Goal: Navigation & Orientation: Find specific page/section

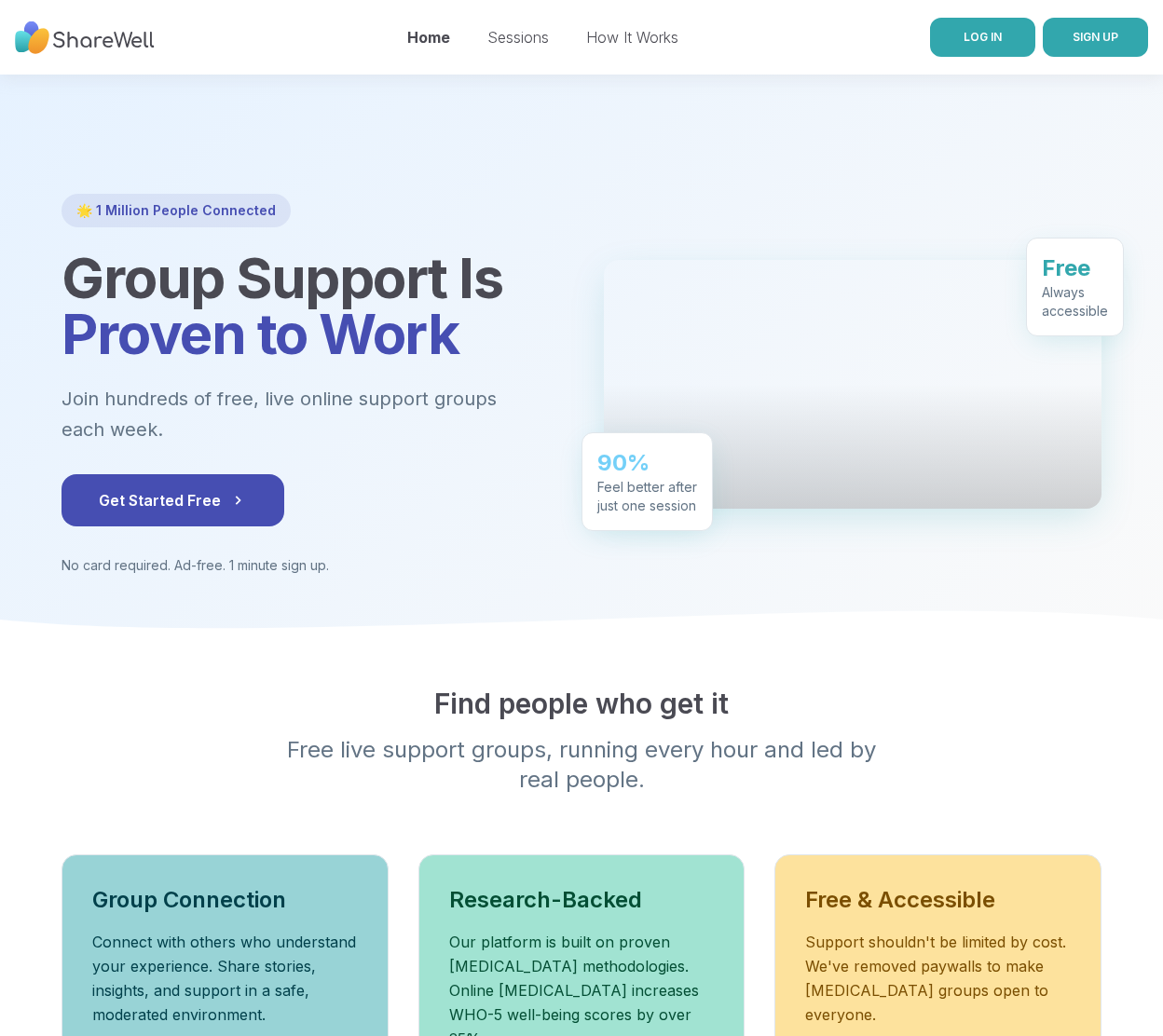
click at [989, 40] on span "LOG IN" at bounding box center [982, 37] width 38 height 14
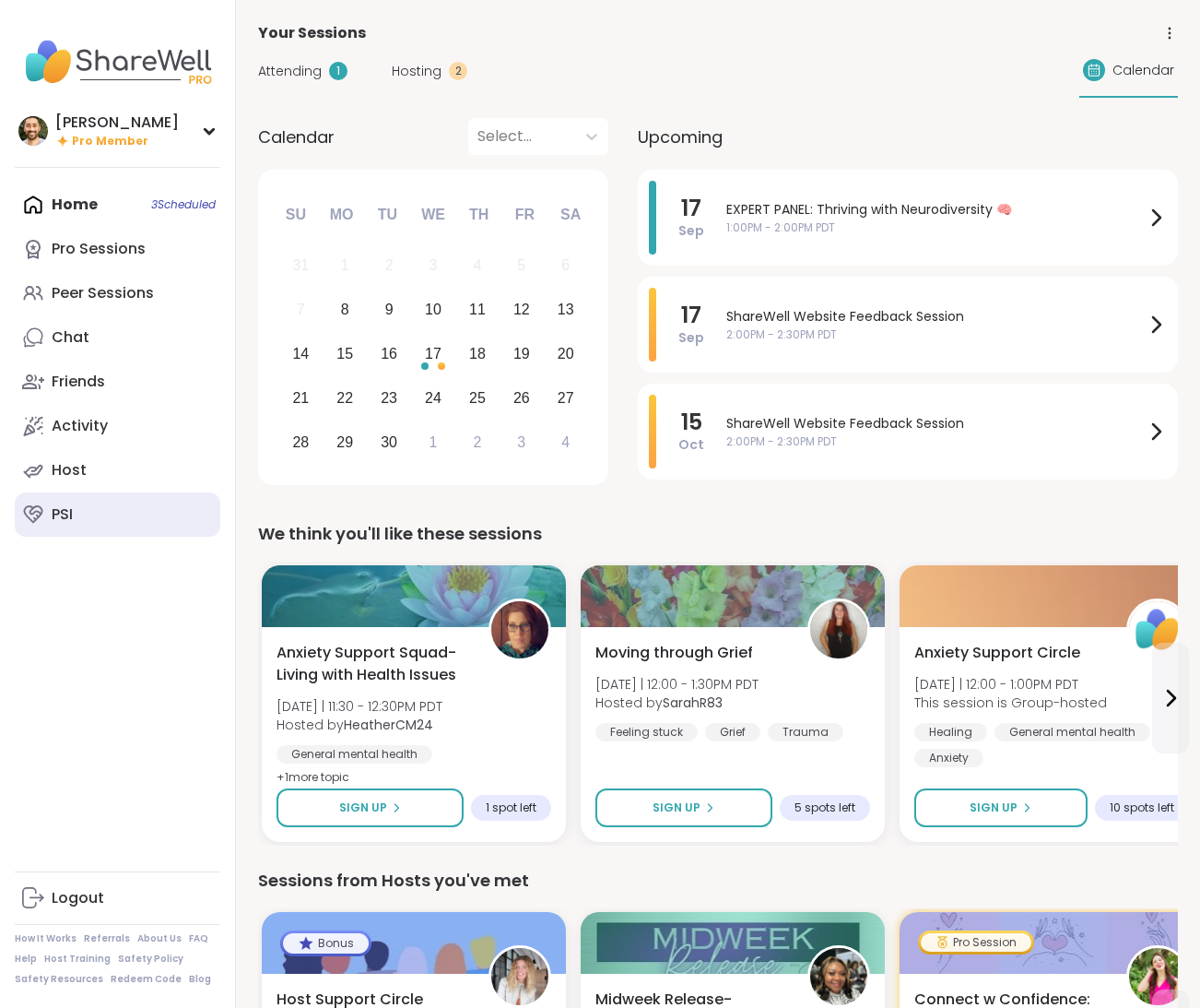
click at [91, 506] on link "PSI" at bounding box center [117, 515] width 206 height 44
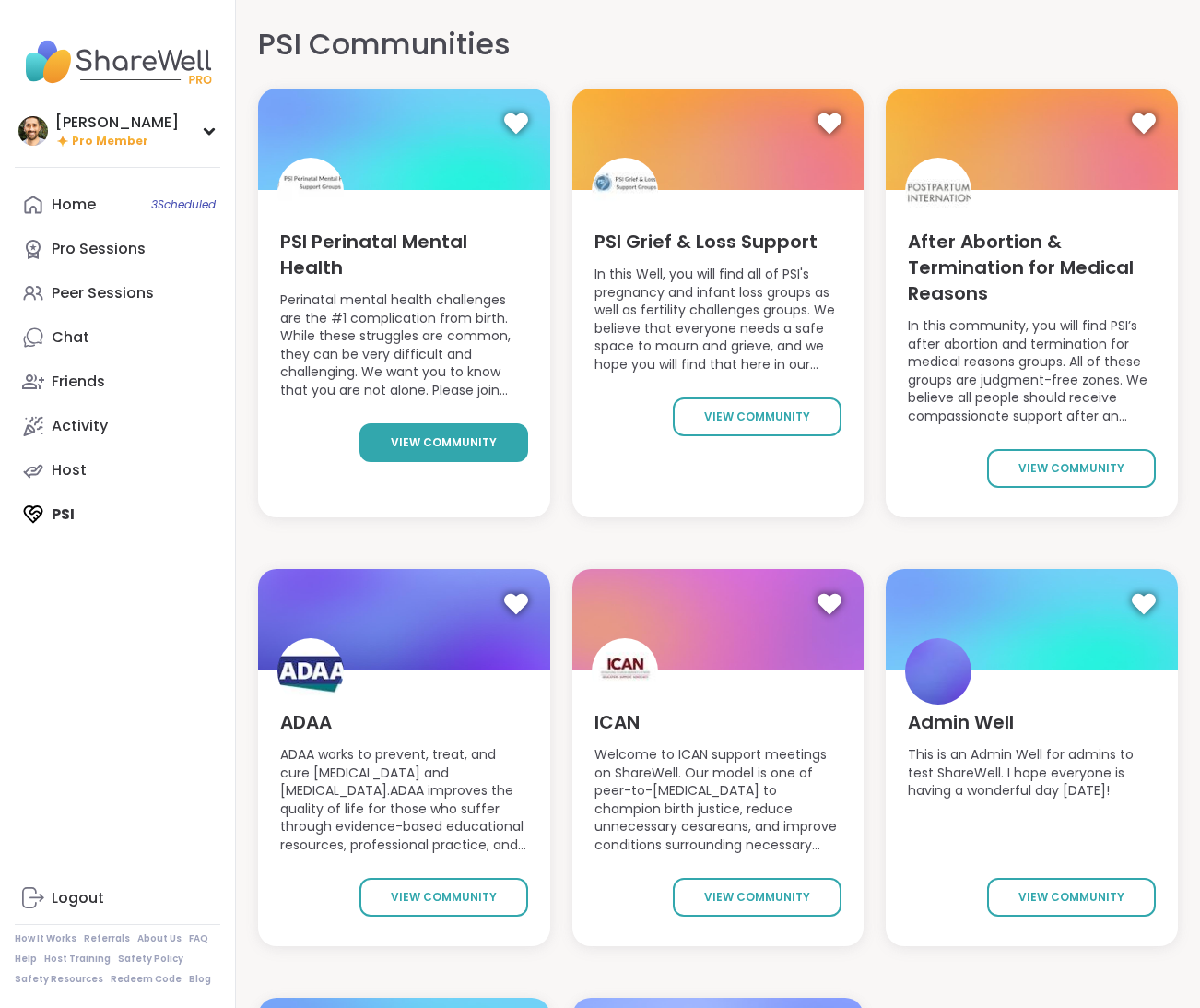
click at [459, 446] on span "view community" at bounding box center [444, 442] width 106 height 16
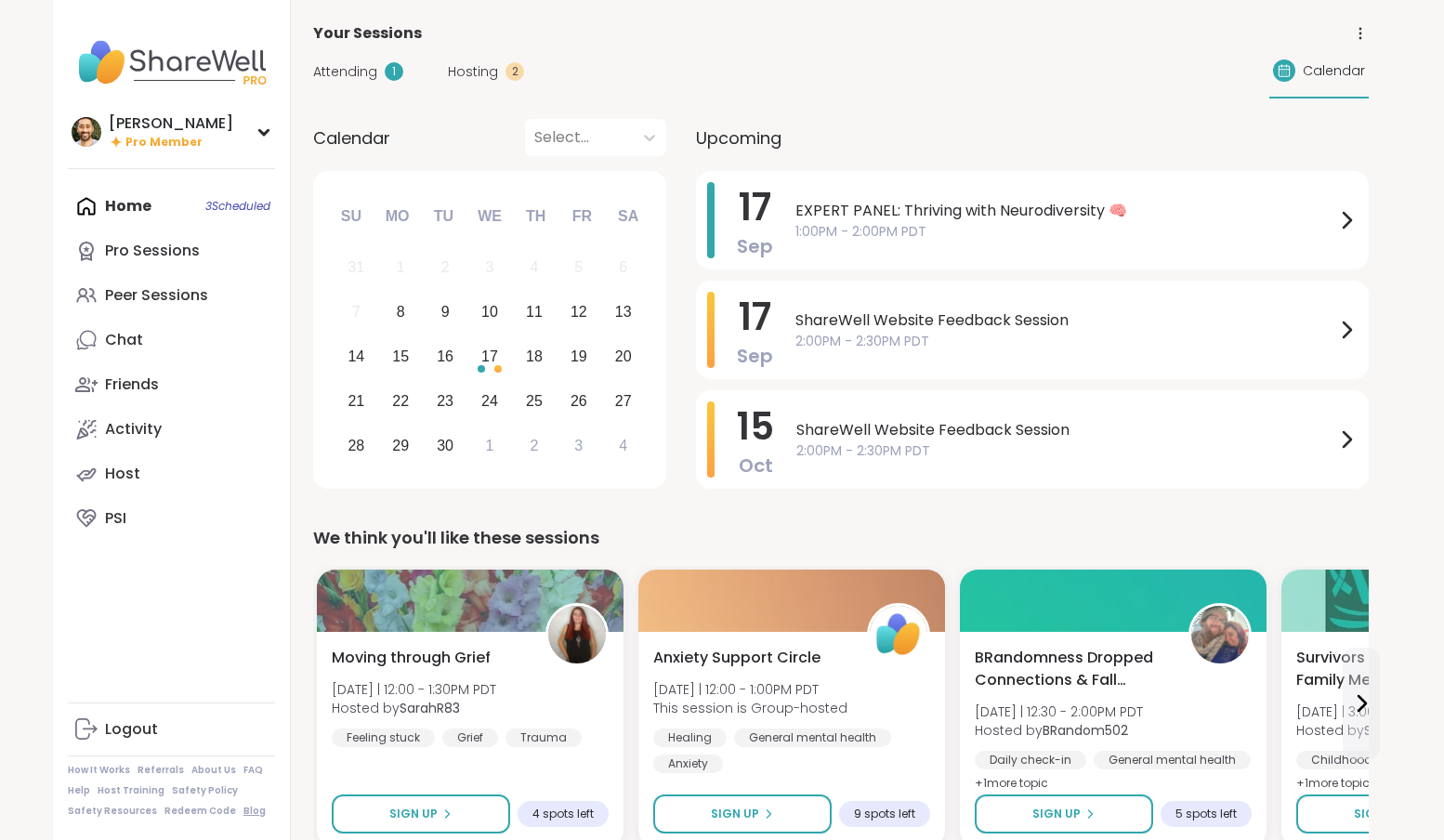
scroll to position [2125, 0]
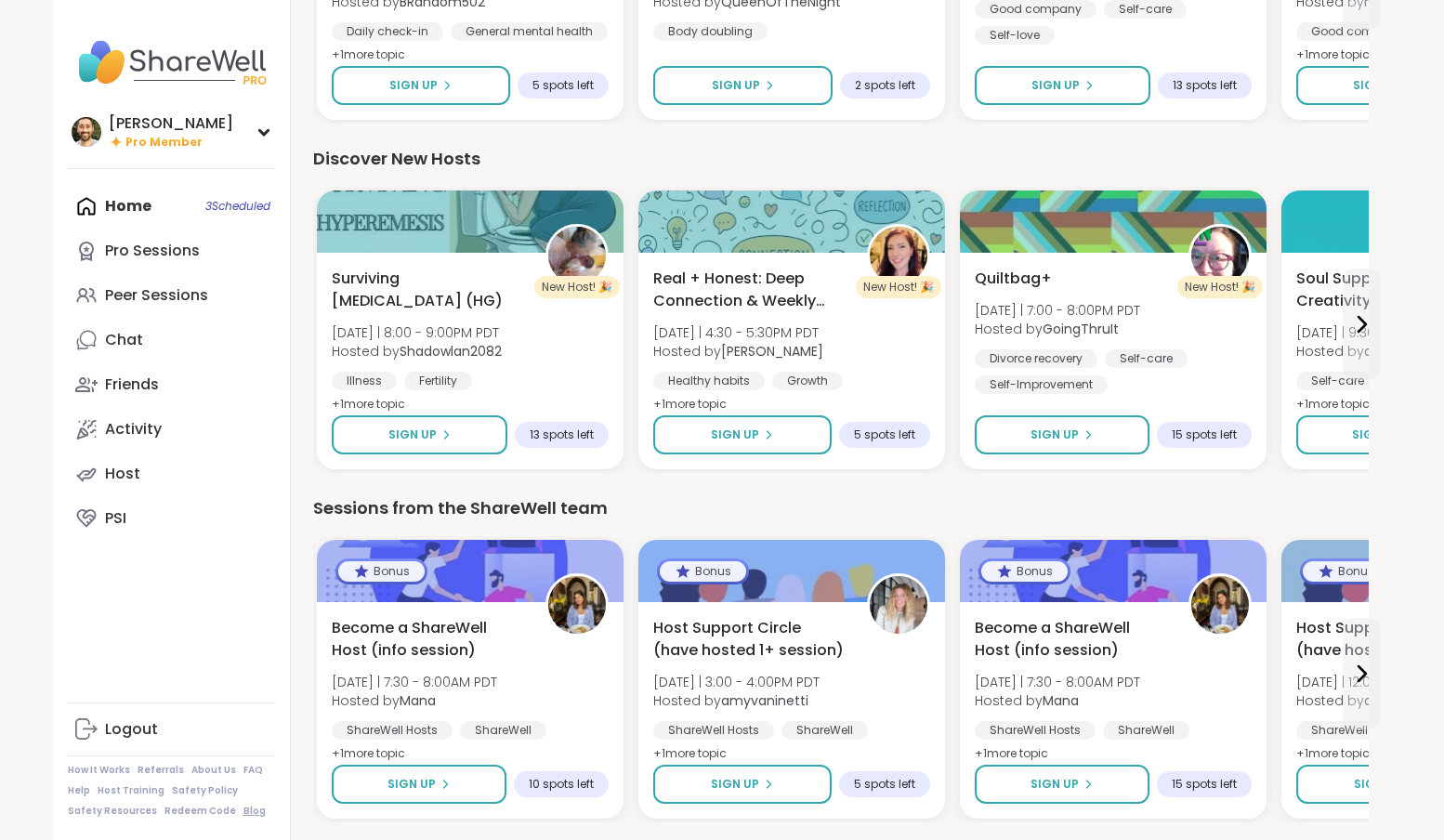
click at [245, 811] on link "Blog" at bounding box center [254, 810] width 22 height 13
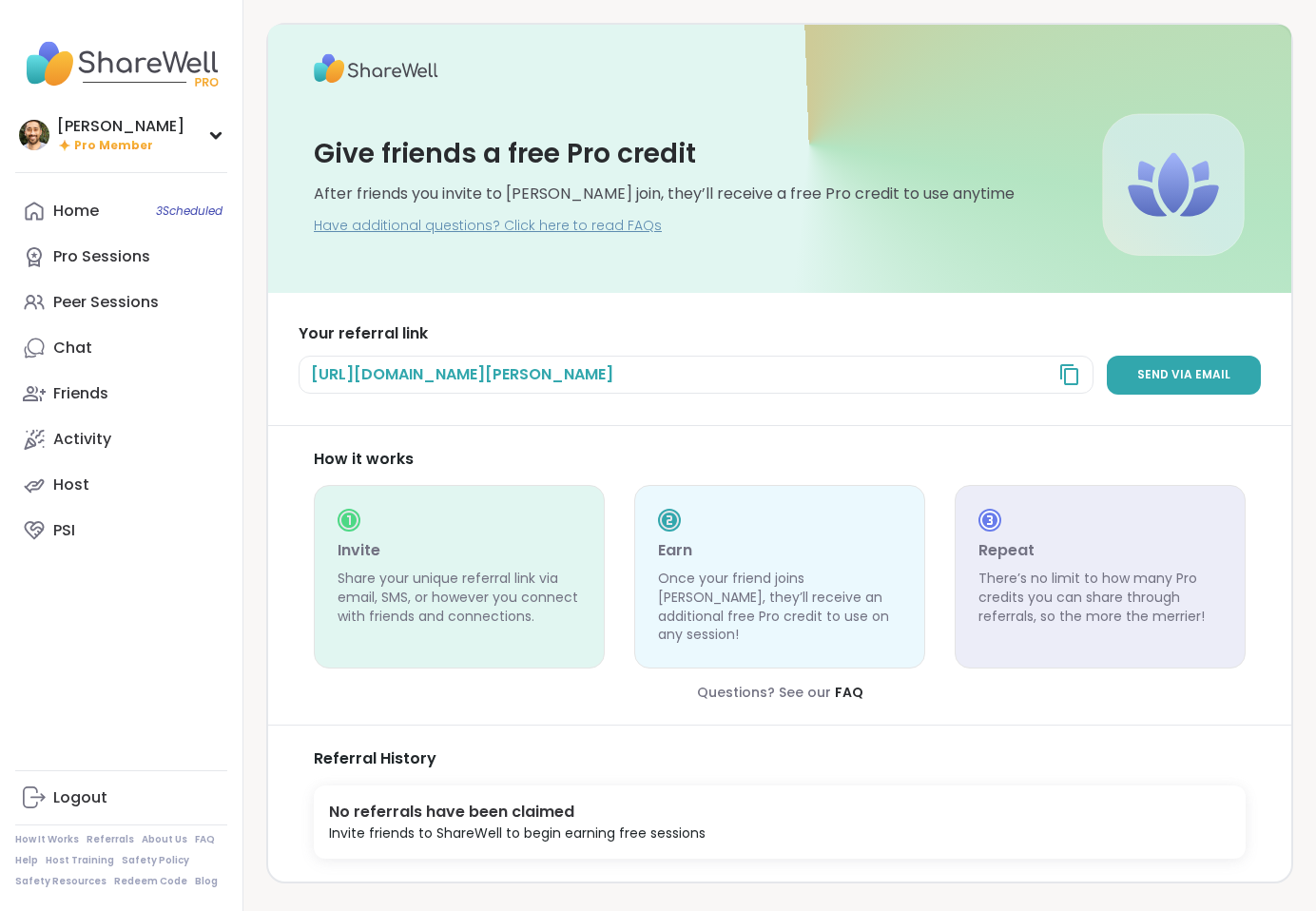
click at [1081, 376] on icon at bounding box center [1069, 375] width 23 height 23
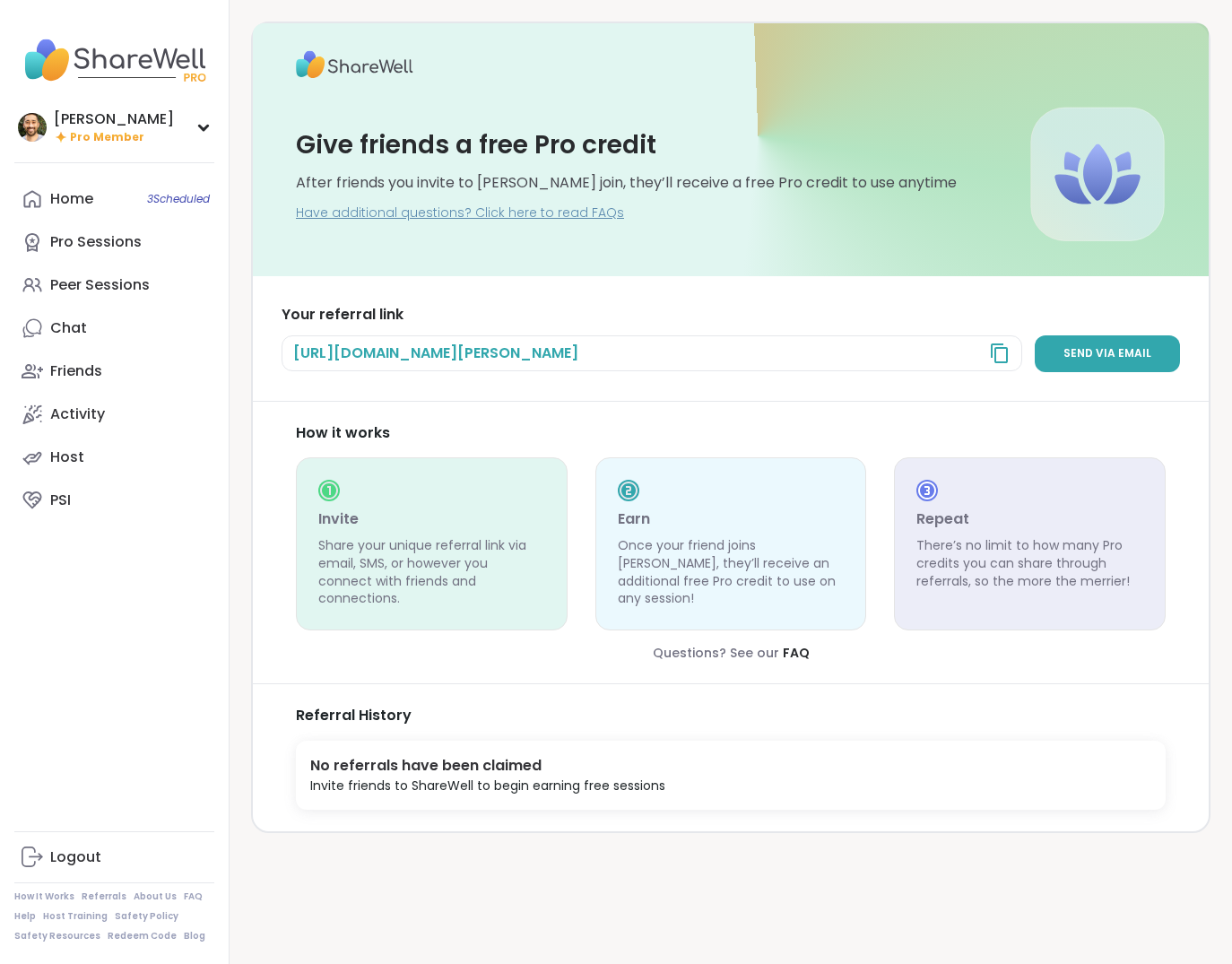
scroll to position [11, 0]
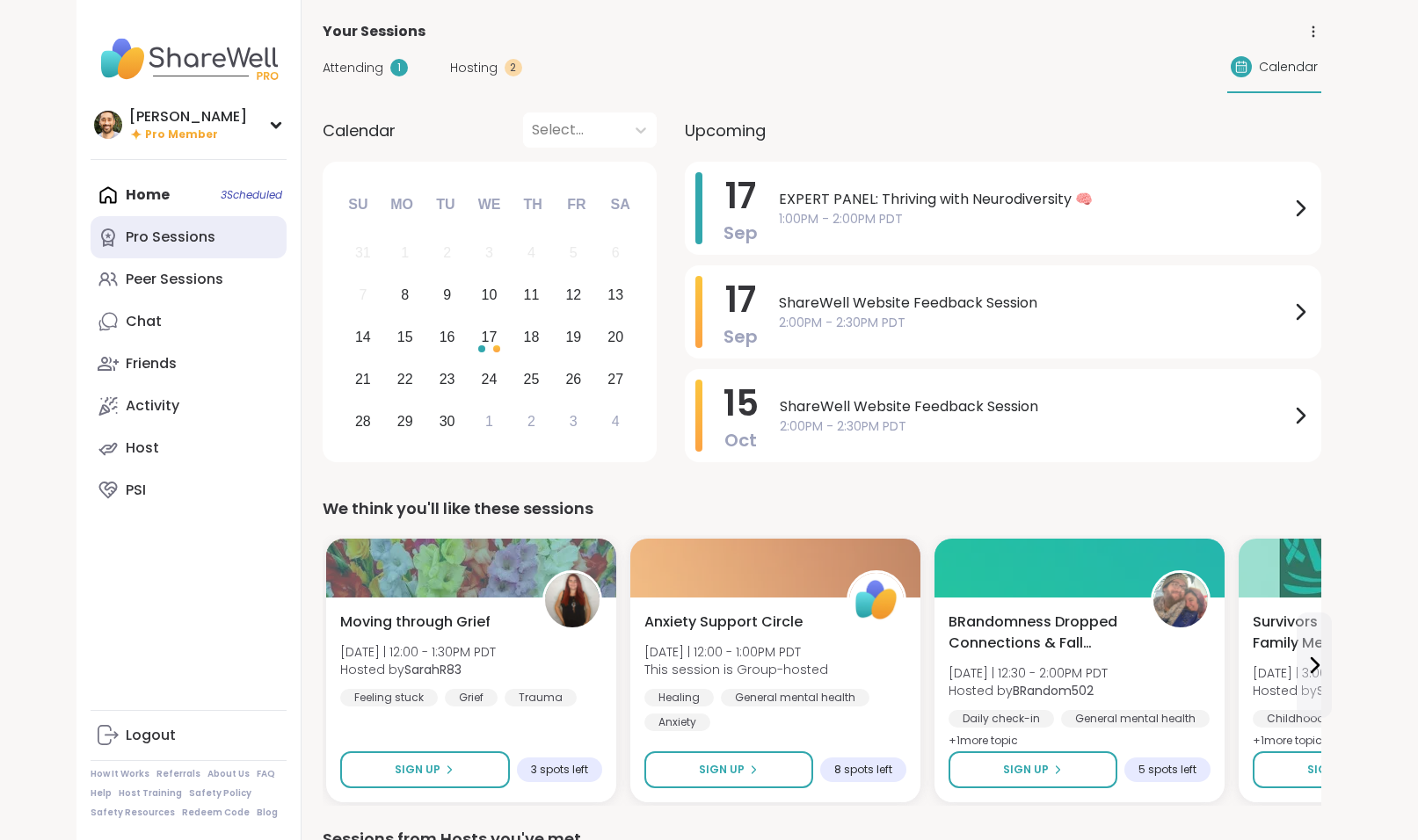
click at [139, 228] on div "Pro Sessions" at bounding box center [170, 237] width 89 height 19
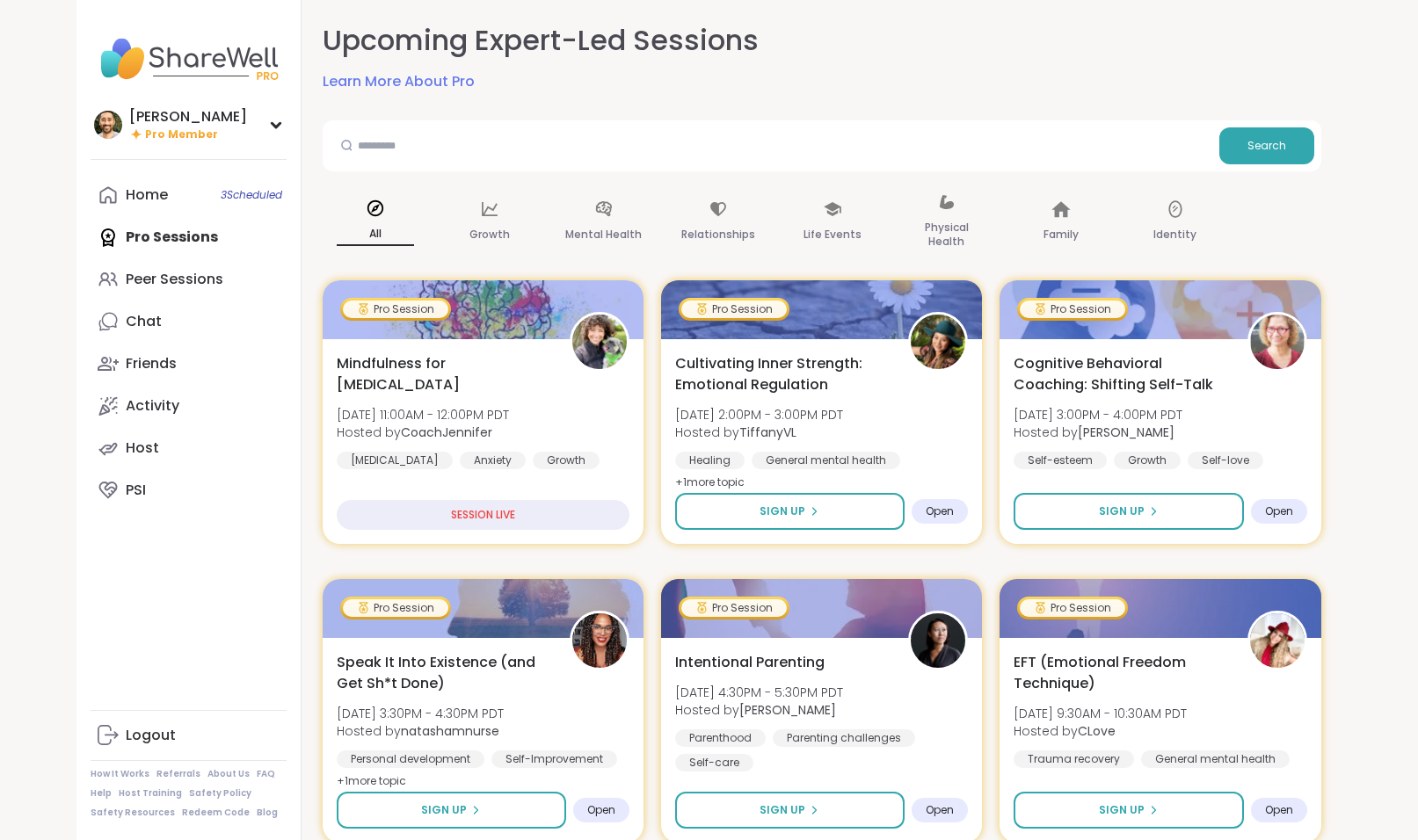
click at [148, 244] on div "Home 3 Scheduled Pro Sessions Peer Sessions Chat Friends Activity Host PSI" at bounding box center [188, 343] width 196 height 337
click at [150, 208] on link "Home 3 Scheduled" at bounding box center [188, 195] width 196 height 42
